Goal: Find specific page/section: Find specific page/section

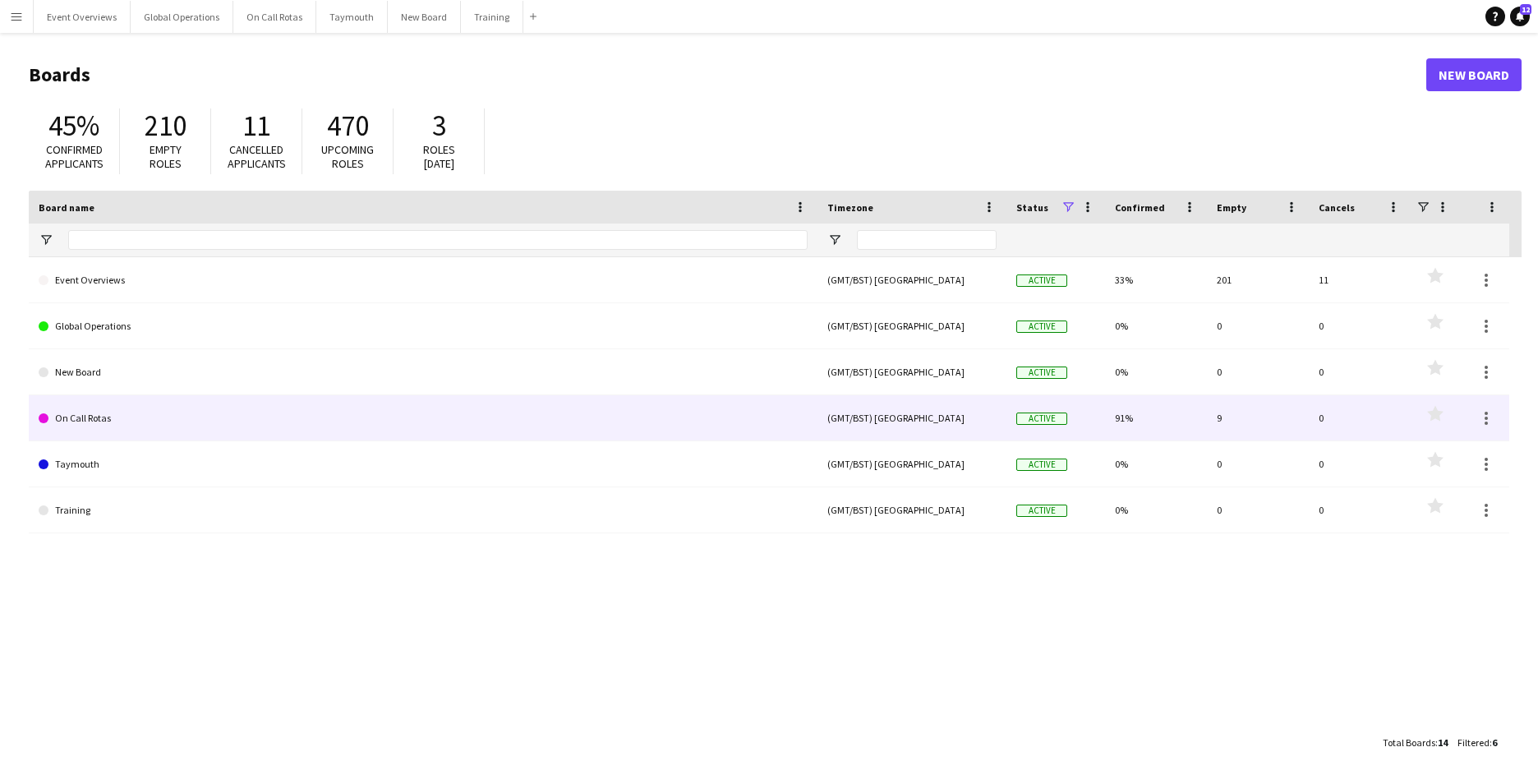
click at [103, 416] on link "On Call Rotas" at bounding box center [423, 418] width 769 height 46
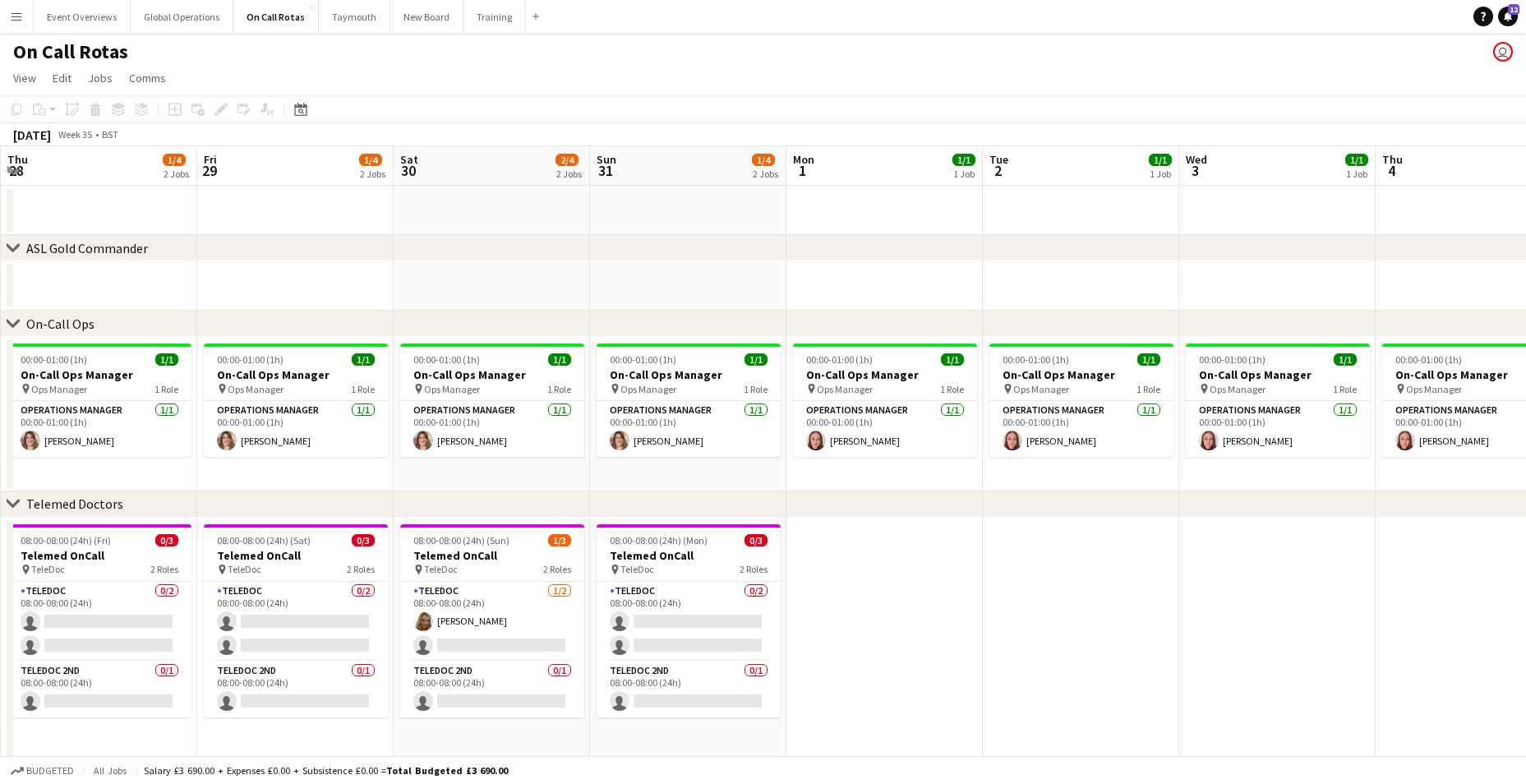
scroll to position [0, 616]
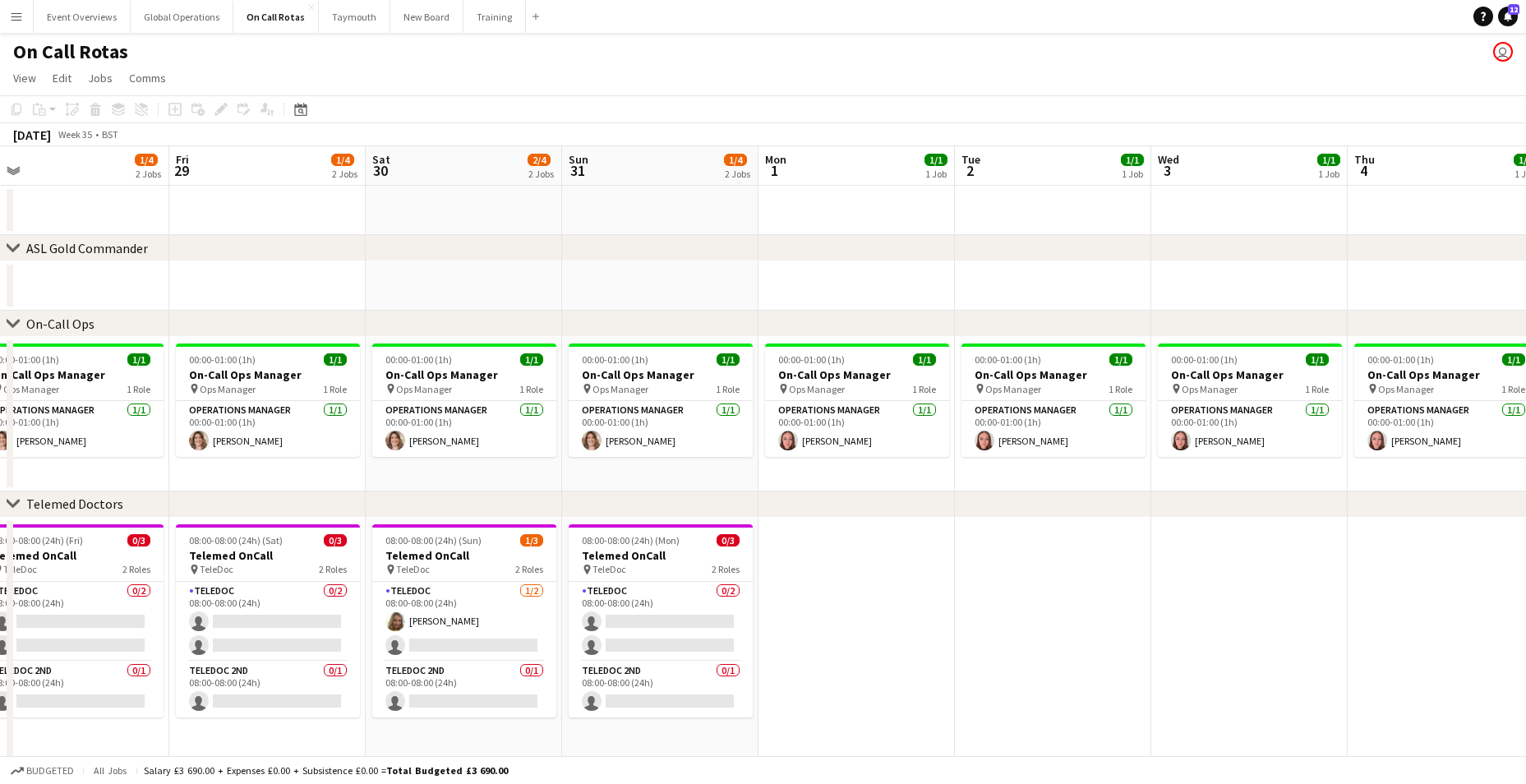
drag, startPoint x: 1209, startPoint y: 552, endPoint x: 592, endPoint y: 571, distance: 617.3
click at [592, 571] on app-calendar-viewport "Mon 25 2/4 2 Jobs Tue 26 2/4 2 Jobs Wed 27 2/4 2 Jobs Thu 28 1/4 2 Jobs Fri 29 …" at bounding box center [763, 454] width 1526 height 618
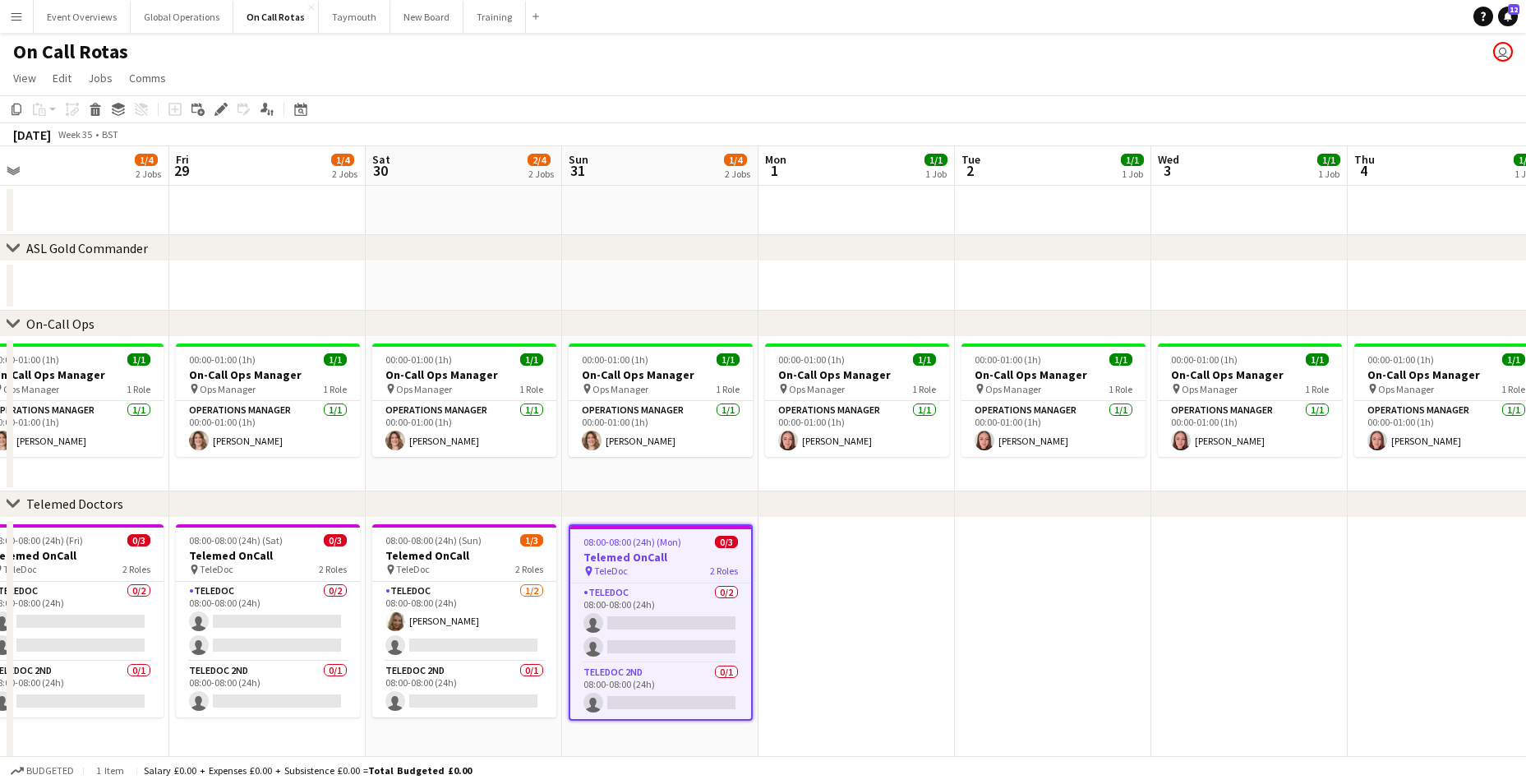
scroll to position [8, 0]
